Goal: Information Seeking & Learning: Learn about a topic

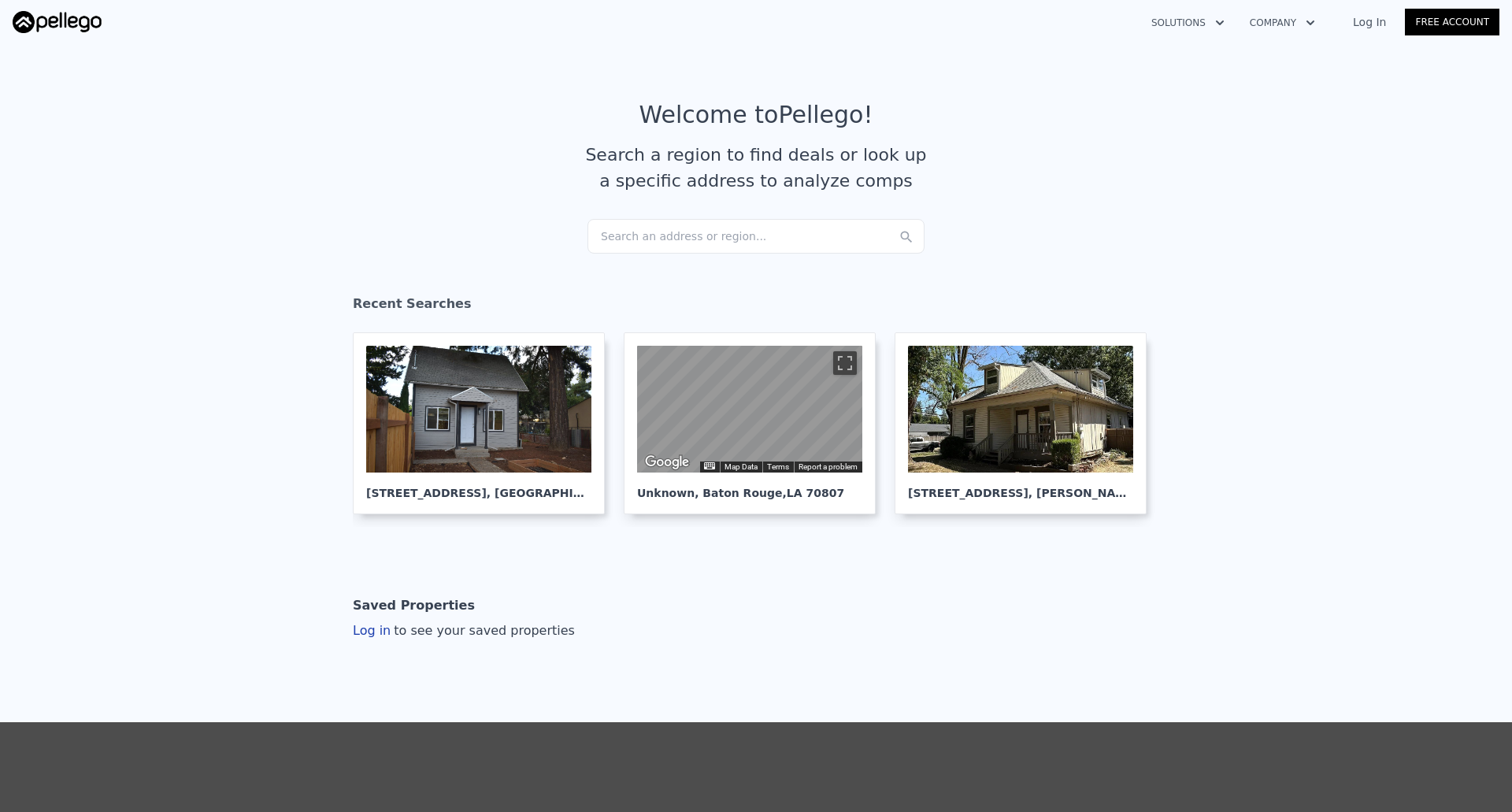
click at [829, 239] on div "Search an address or region..." at bounding box center [756, 236] width 337 height 35
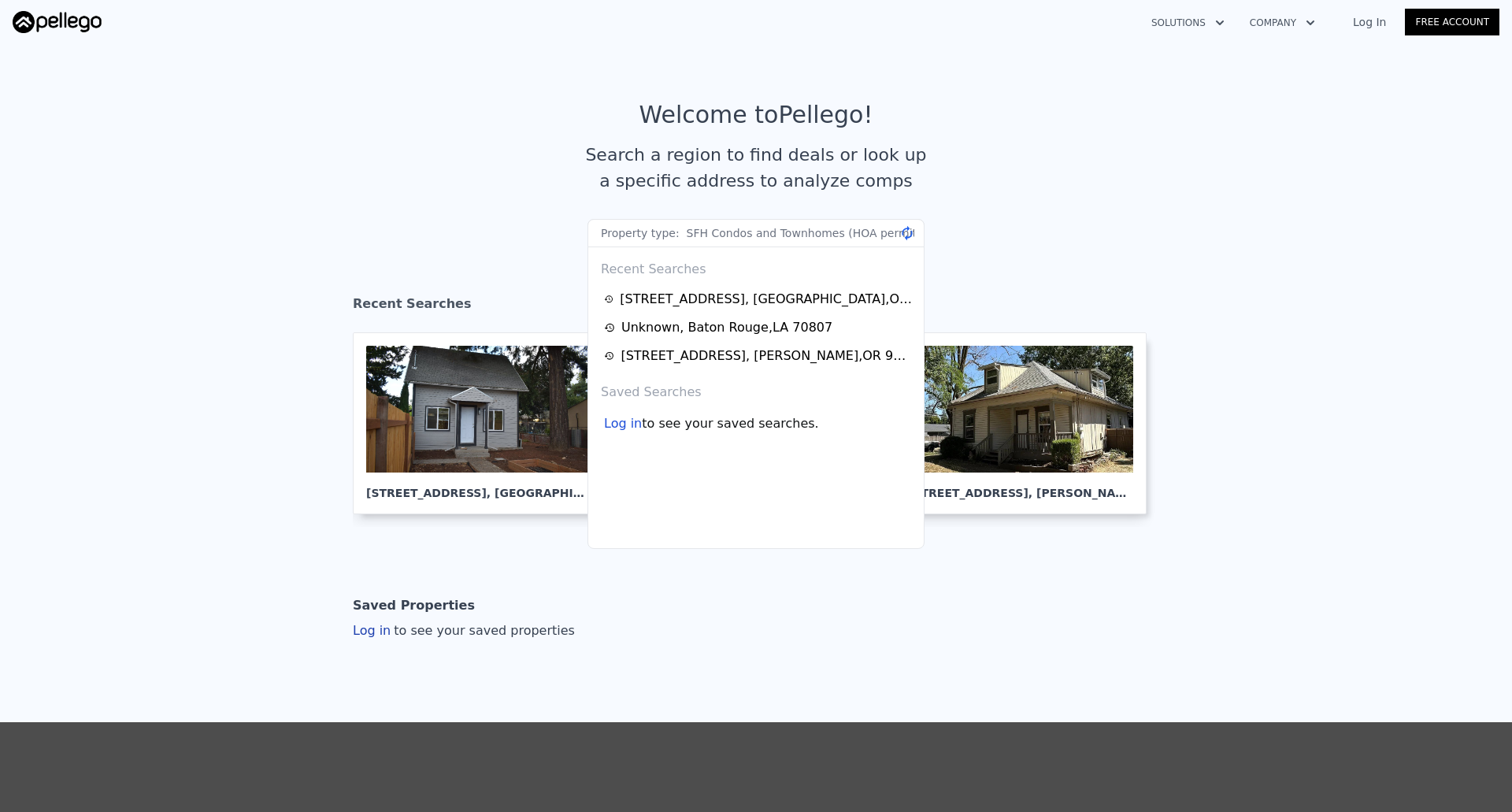
scroll to position [0, 776]
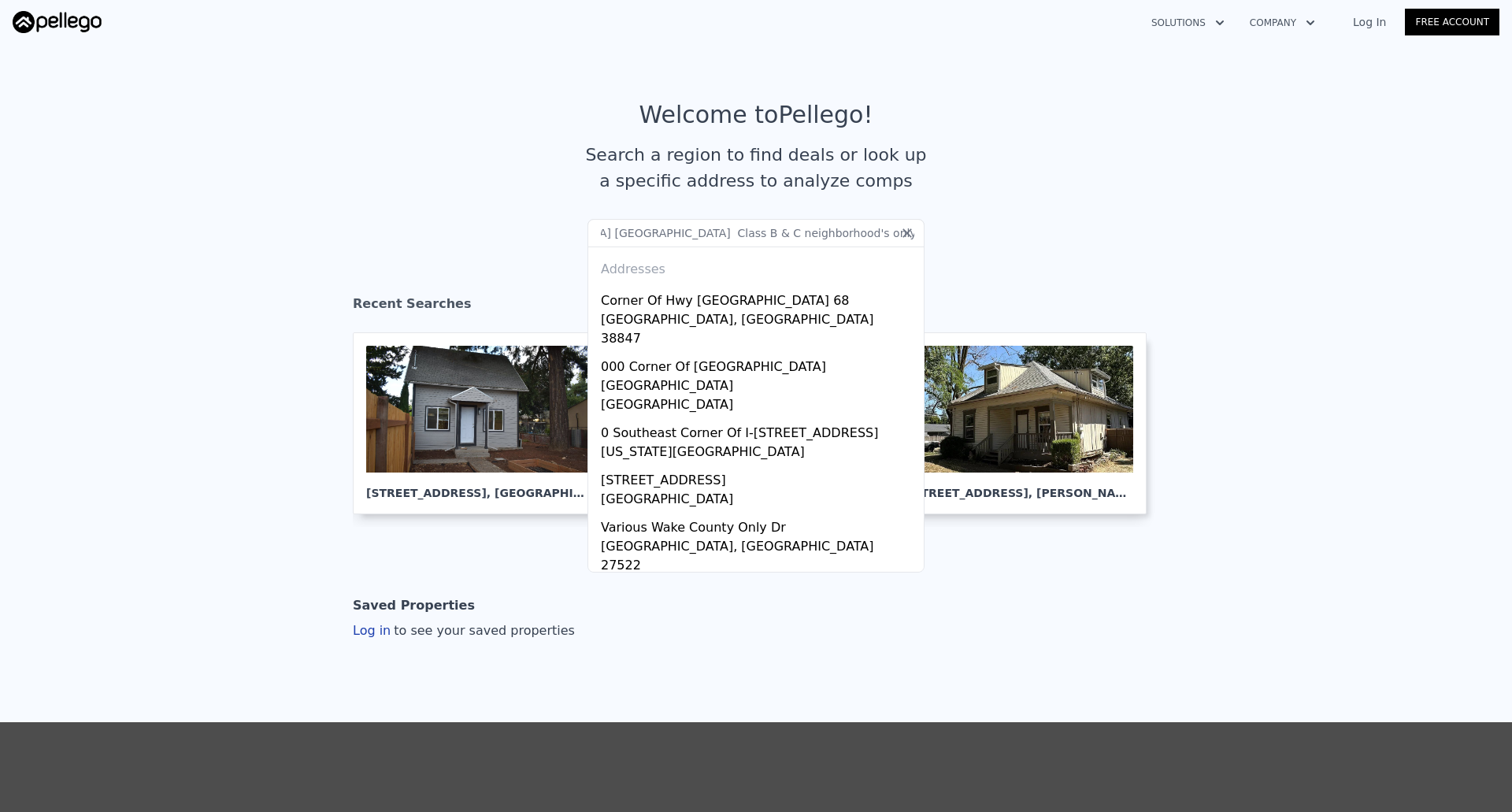
type input "Property type: SFH Condos and Townhomes (HOA permits rentals) Duplexes Location…"
click at [904, 233] on icon at bounding box center [907, 233] width 16 height 16
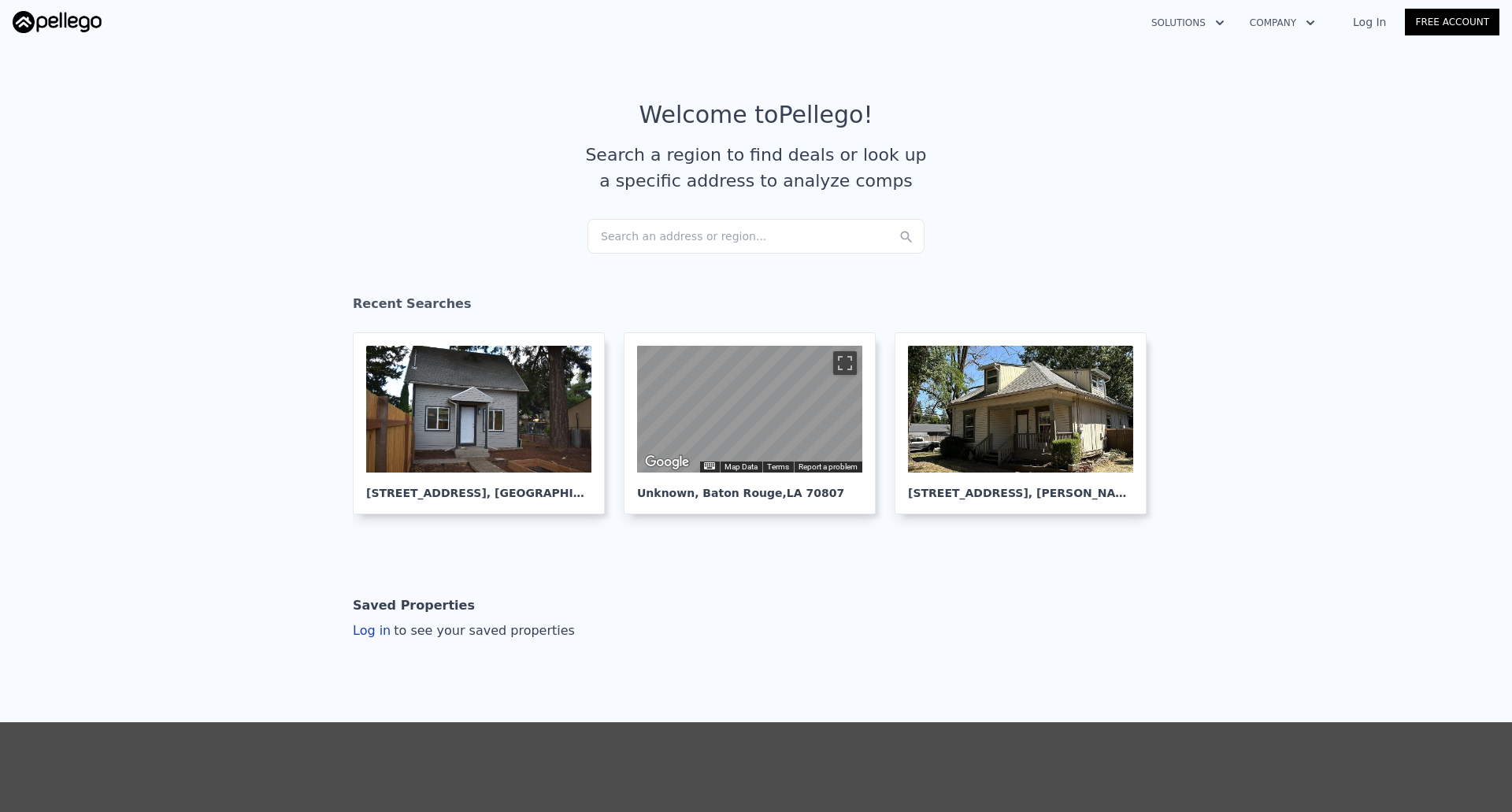
click at [824, 229] on div "Search an address or region..." at bounding box center [756, 236] width 337 height 35
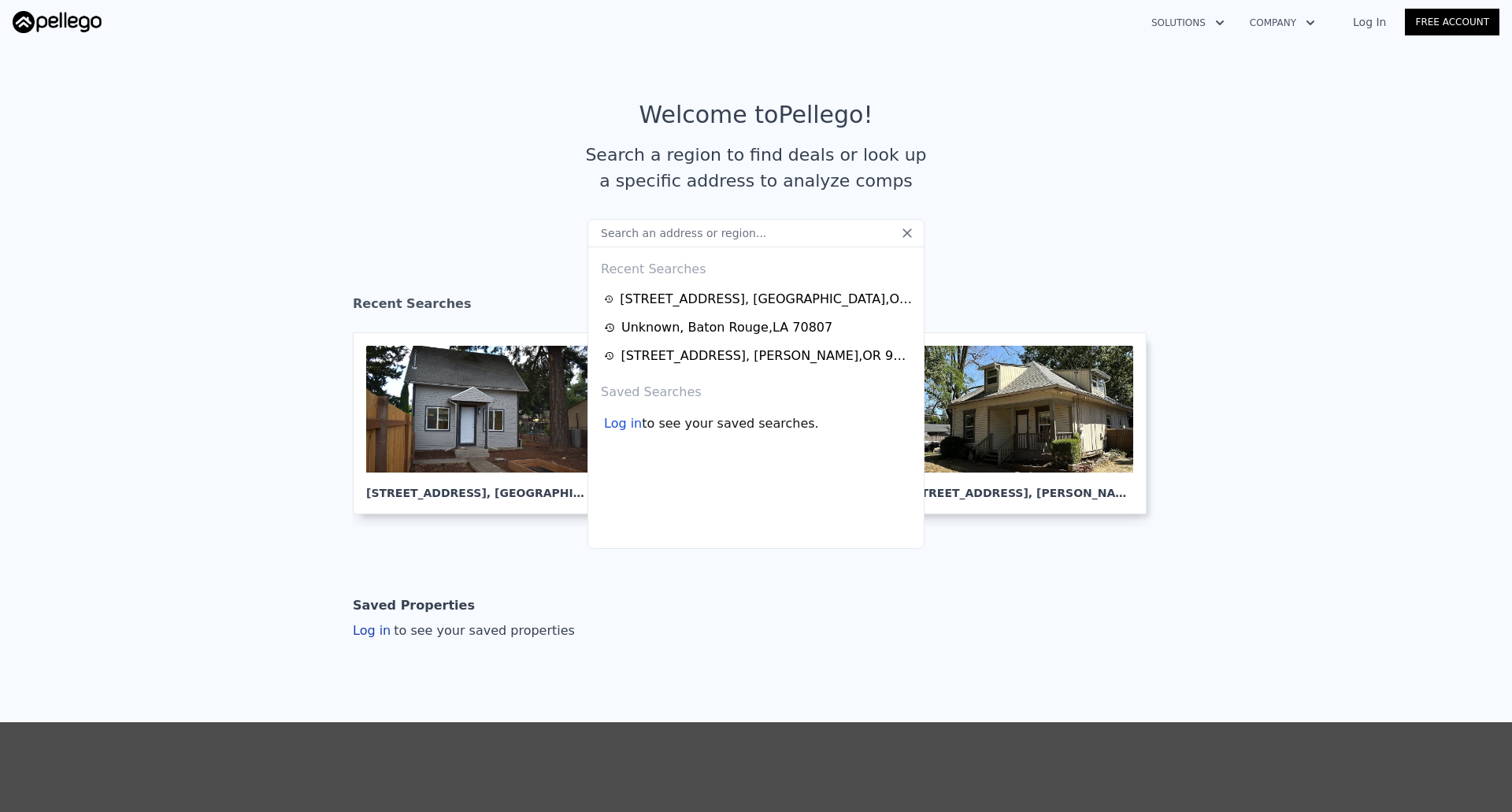
click at [659, 233] on input "text" at bounding box center [756, 233] width 337 height 29
paste input "[STREET_ADDRESS][PERSON_NAME]"
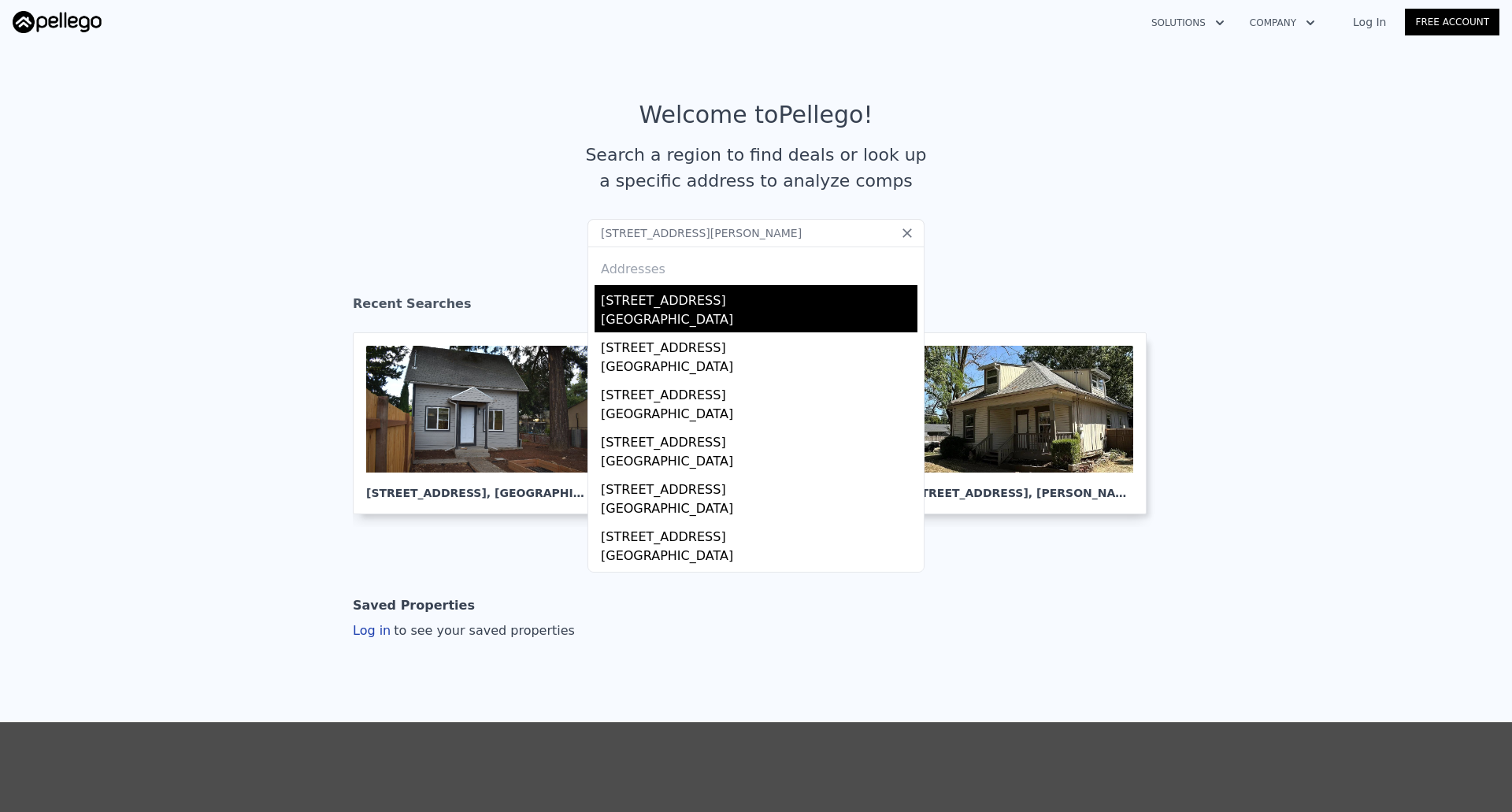
type input "[STREET_ADDRESS][PERSON_NAME]"
click at [680, 310] on div "[GEOGRAPHIC_DATA]" at bounding box center [759, 321] width 316 height 22
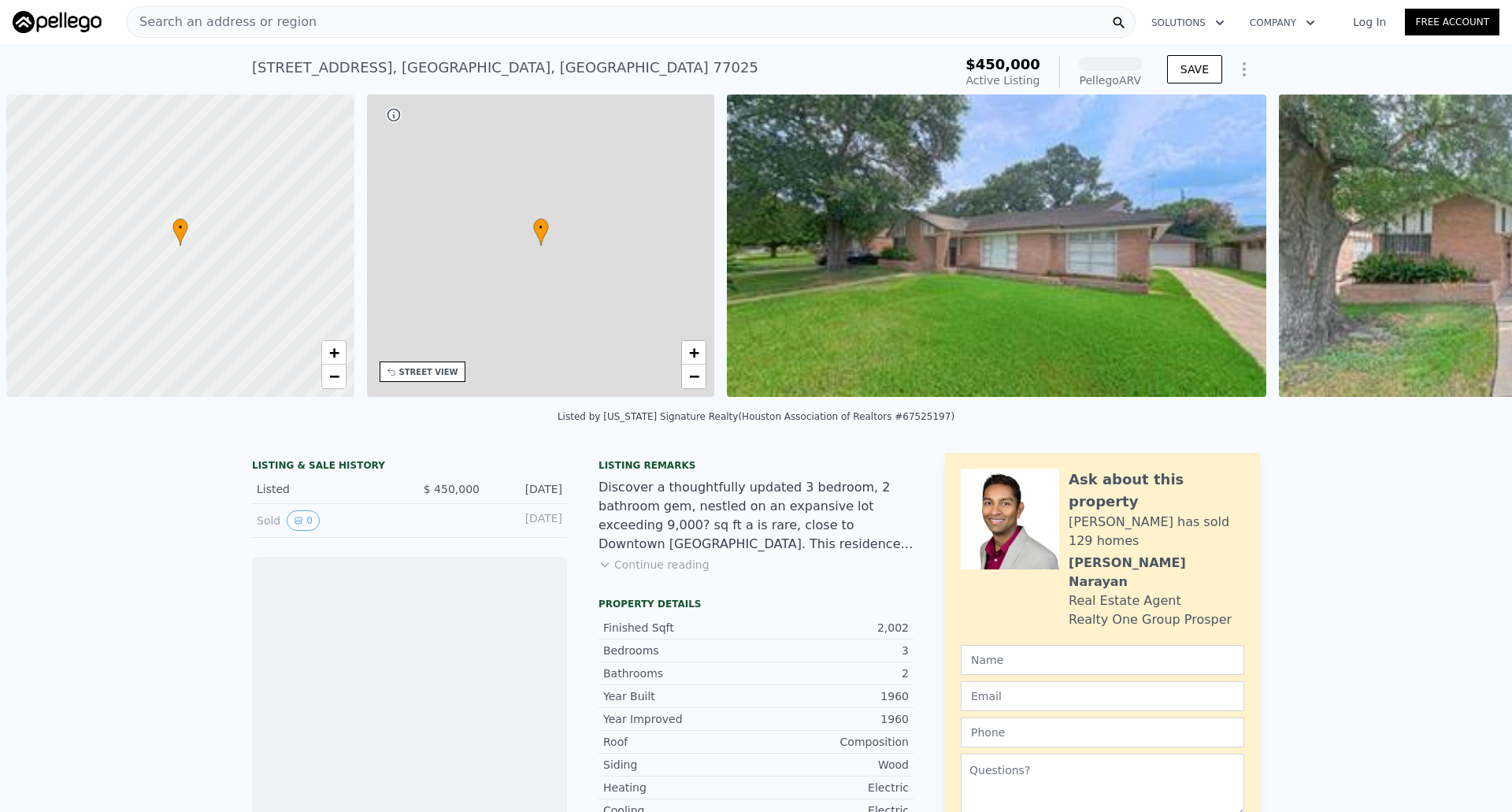
scroll to position [0, 6]
